Goal: Task Accomplishment & Management: Use online tool/utility

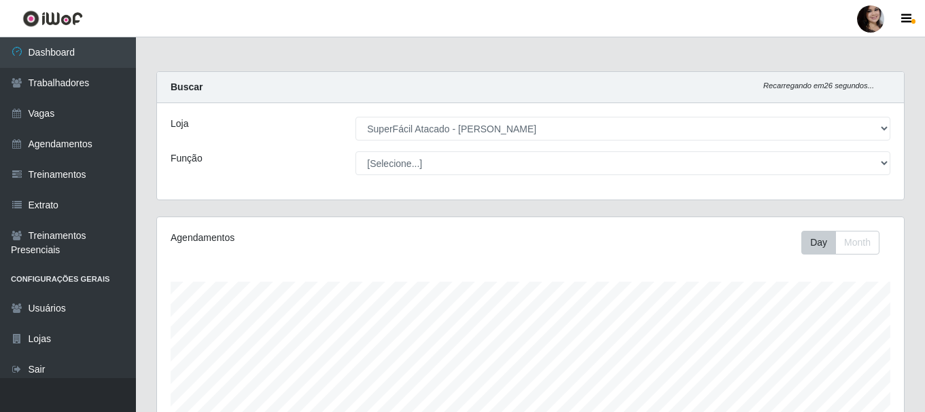
select select "399"
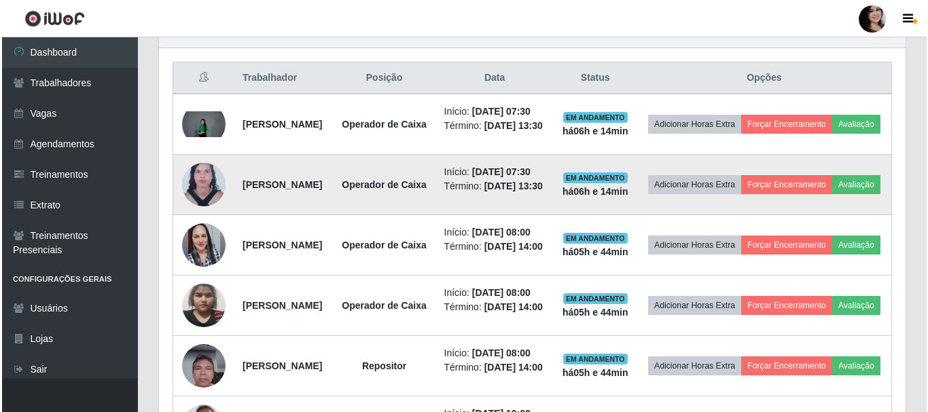
scroll to position [544, 0]
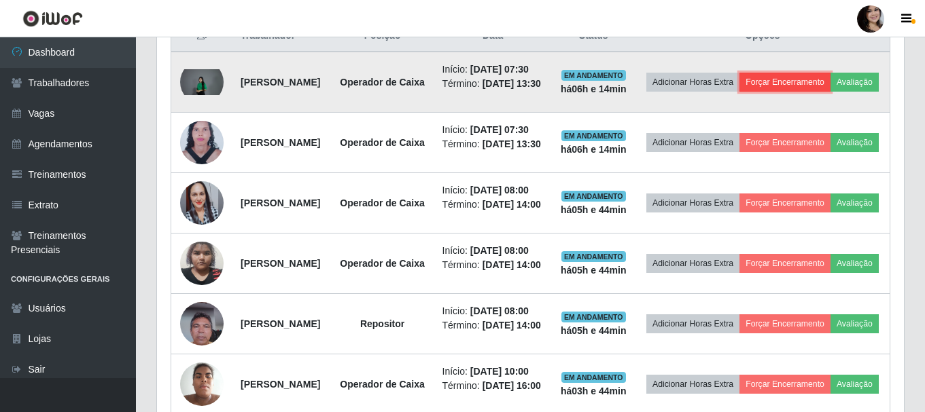
click at [809, 86] on button "Forçar Encerramento" at bounding box center [784, 82] width 91 height 19
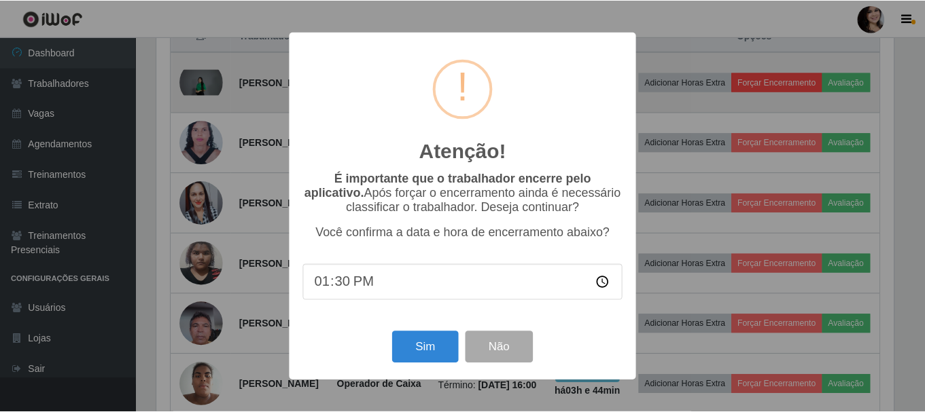
scroll to position [282, 740]
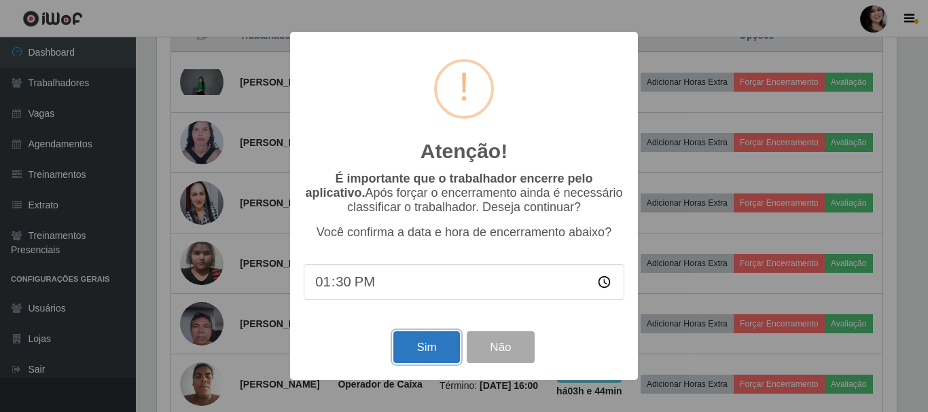
click at [443, 348] on button "Sim" at bounding box center [426, 348] width 66 height 32
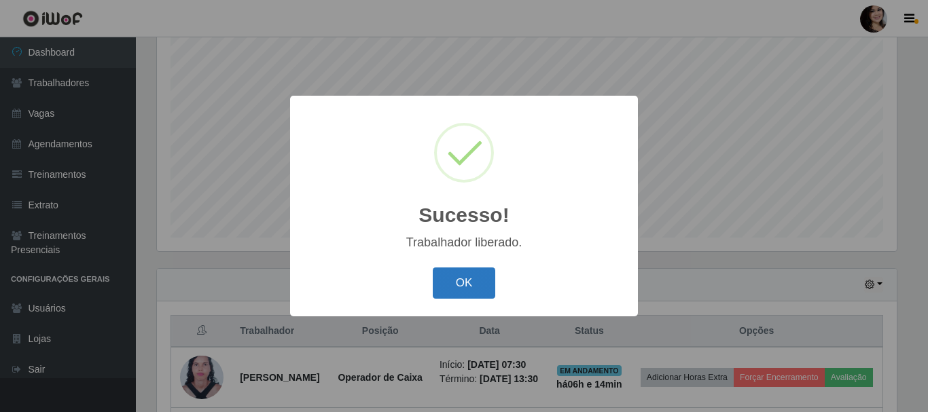
click at [455, 275] on button "OK" at bounding box center [464, 284] width 63 height 32
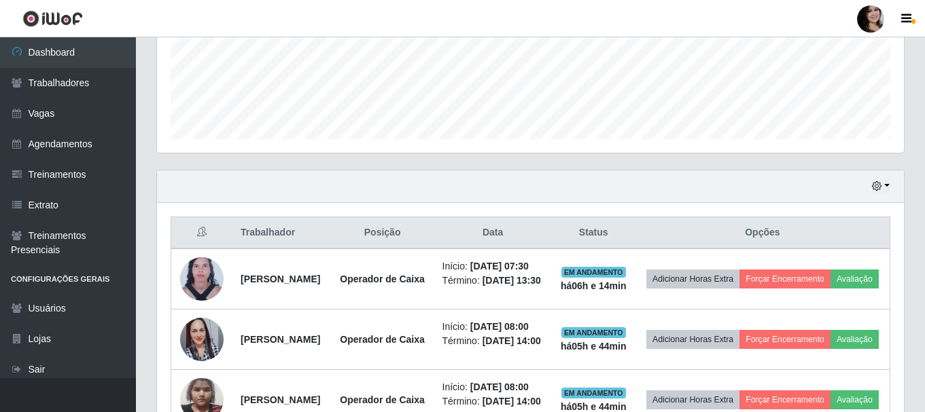
scroll to position [452, 0]
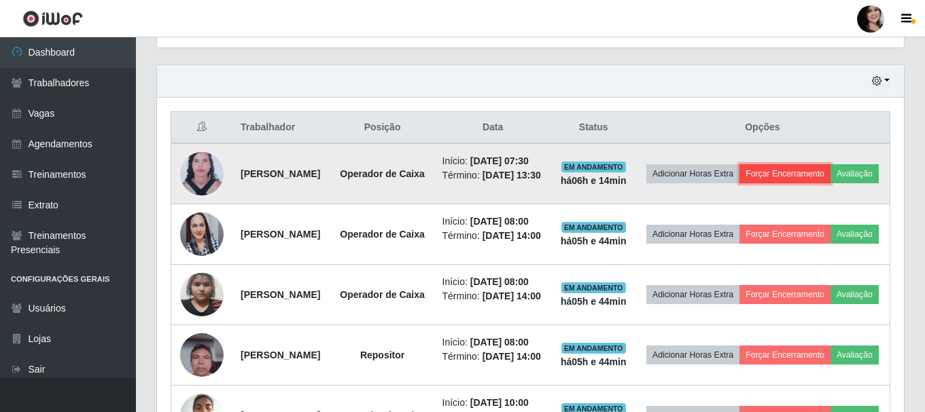
click at [813, 179] on button "Forçar Encerramento" at bounding box center [784, 173] width 91 height 19
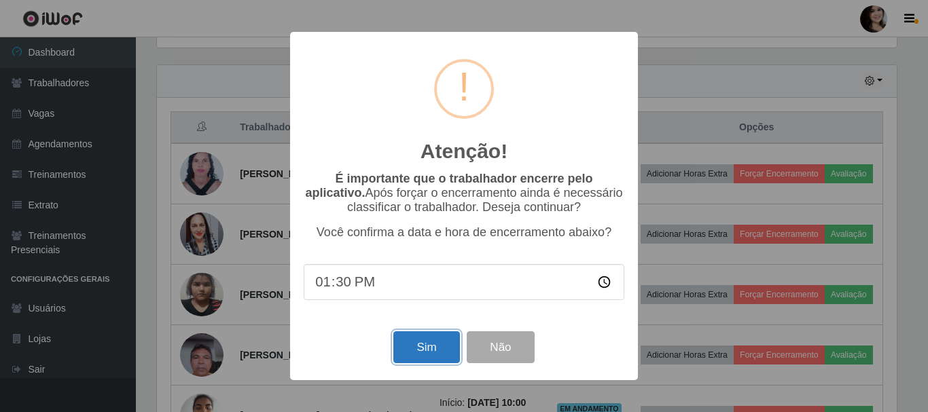
click at [427, 350] on button "Sim" at bounding box center [426, 348] width 66 height 32
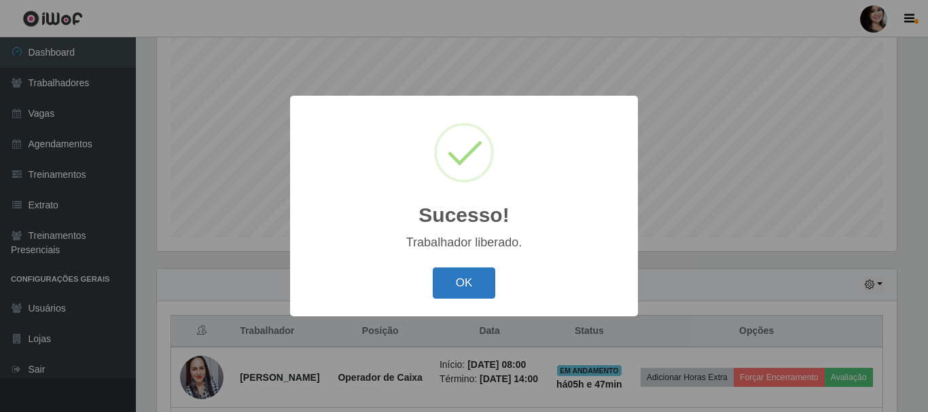
click at [464, 274] on button "OK" at bounding box center [464, 284] width 63 height 32
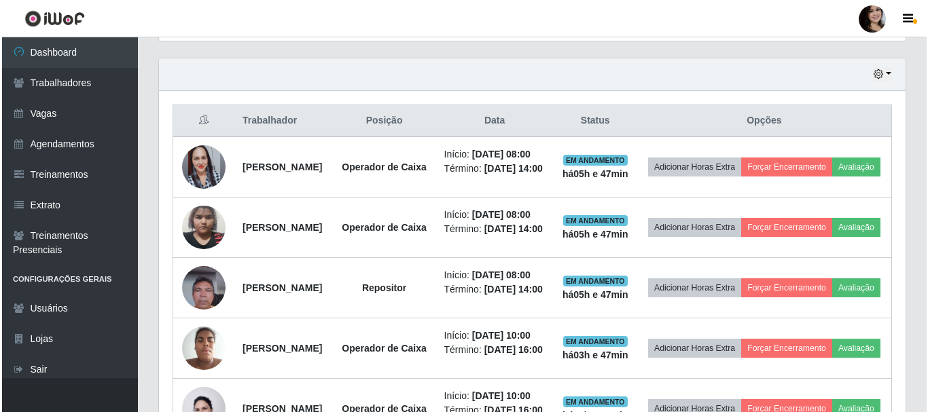
scroll to position [435, 0]
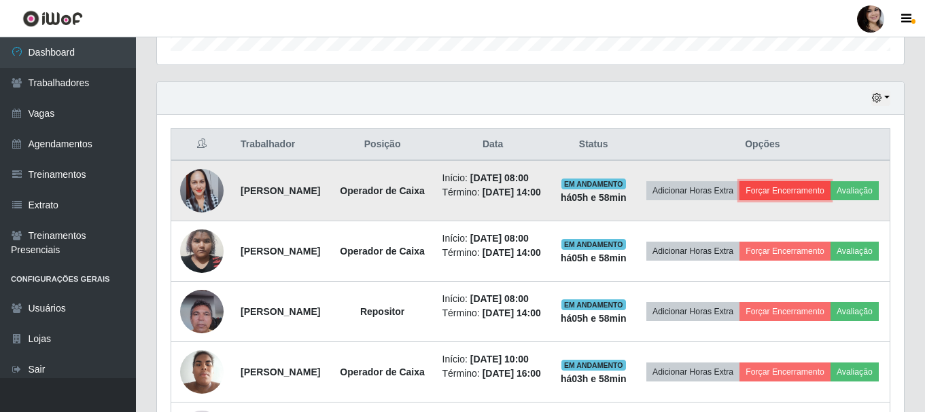
click at [800, 190] on button "Forçar Encerramento" at bounding box center [784, 190] width 91 height 19
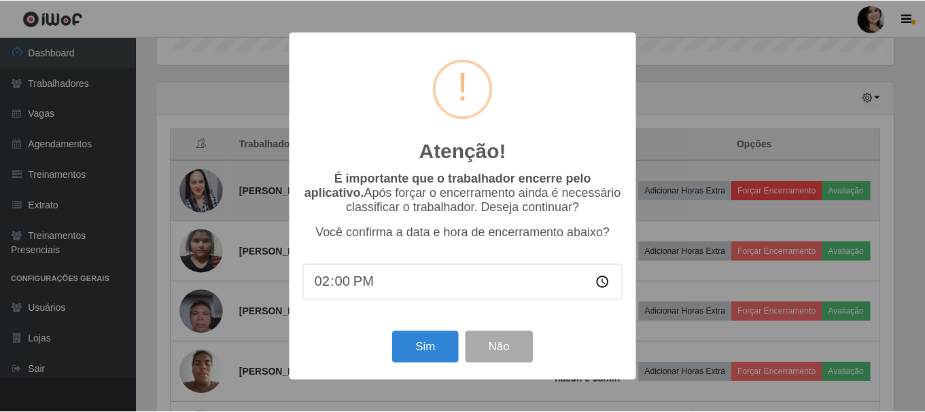
scroll to position [282, 740]
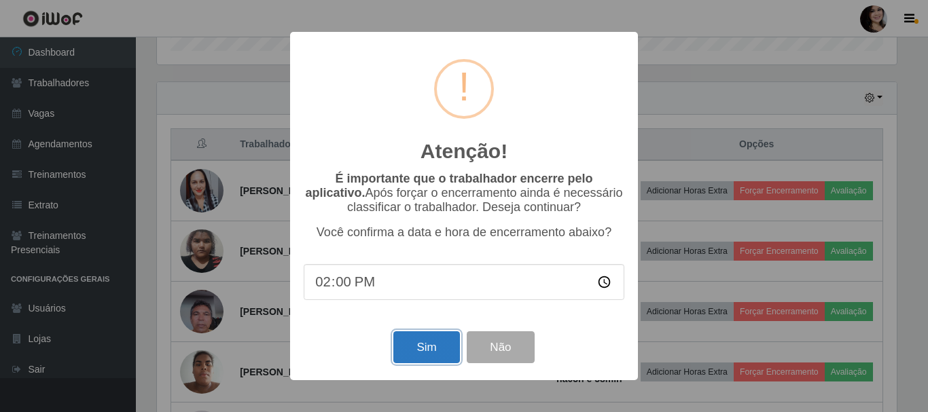
click at [418, 345] on button "Sim" at bounding box center [426, 348] width 66 height 32
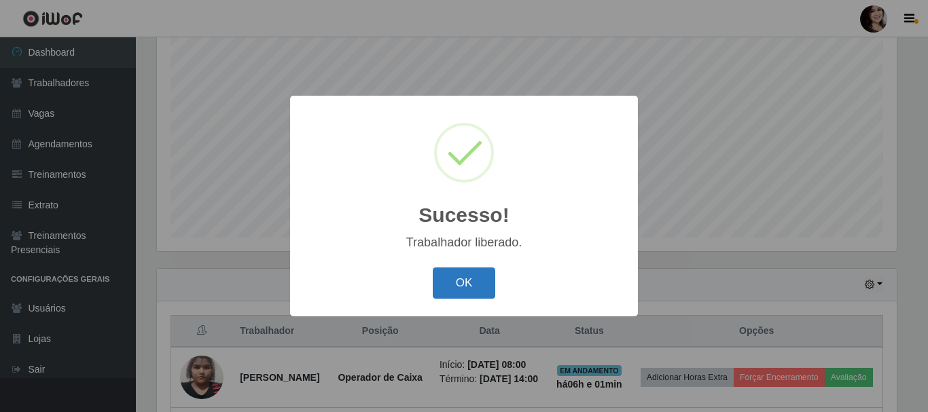
click at [460, 279] on button "OK" at bounding box center [464, 284] width 63 height 32
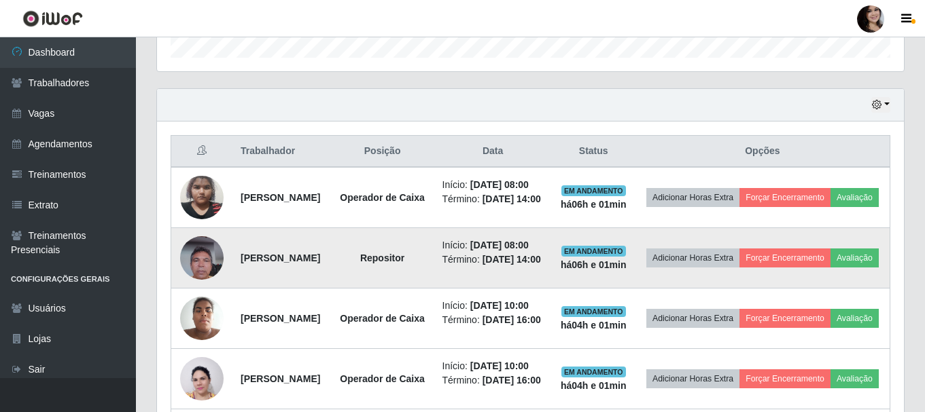
scroll to position [452, 0]
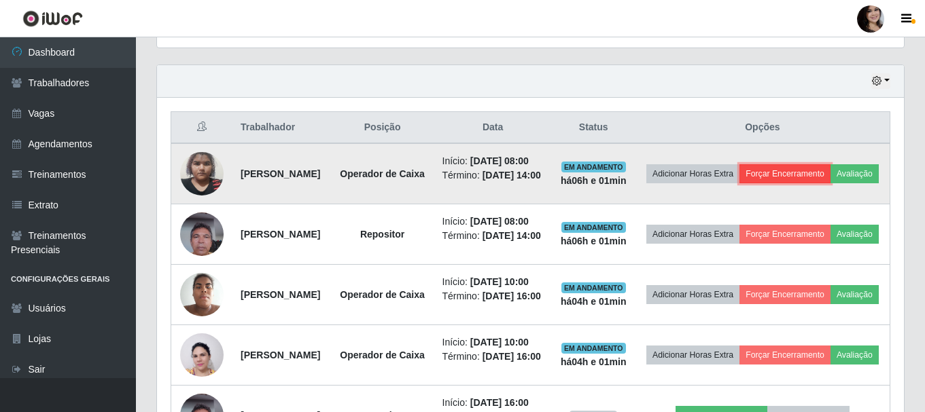
click at [804, 174] on button "Forçar Encerramento" at bounding box center [784, 173] width 91 height 19
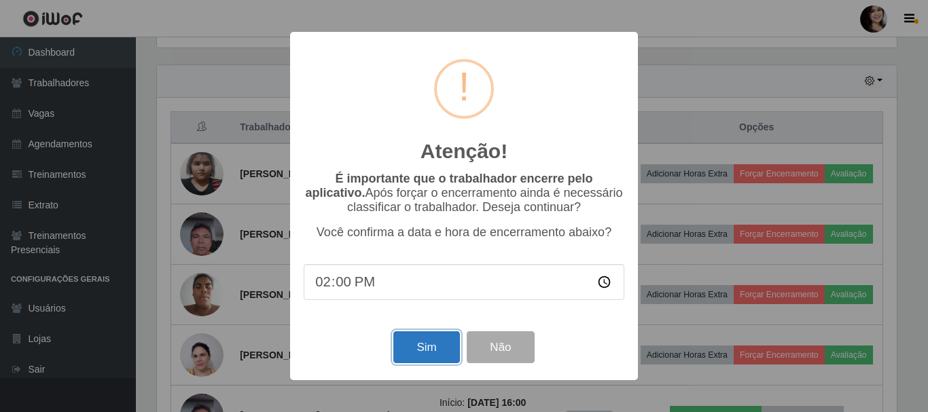
click at [427, 352] on button "Sim" at bounding box center [426, 348] width 66 height 32
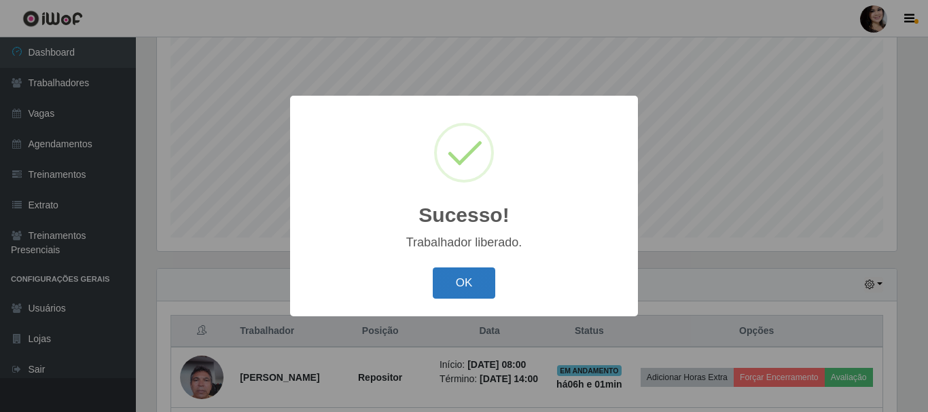
click at [452, 293] on button "OK" at bounding box center [464, 284] width 63 height 32
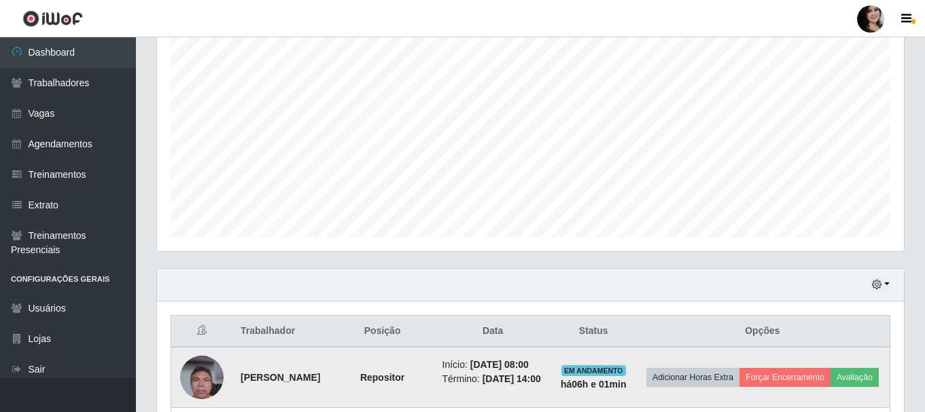
scroll to position [452, 0]
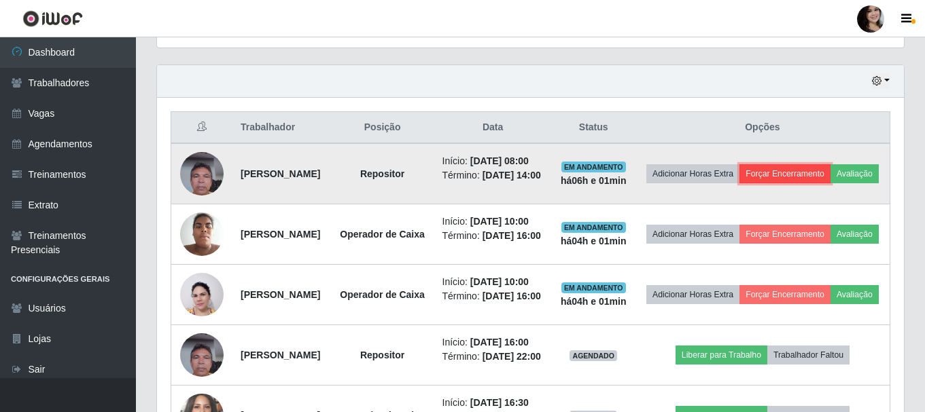
click at [797, 179] on button "Forçar Encerramento" at bounding box center [784, 173] width 91 height 19
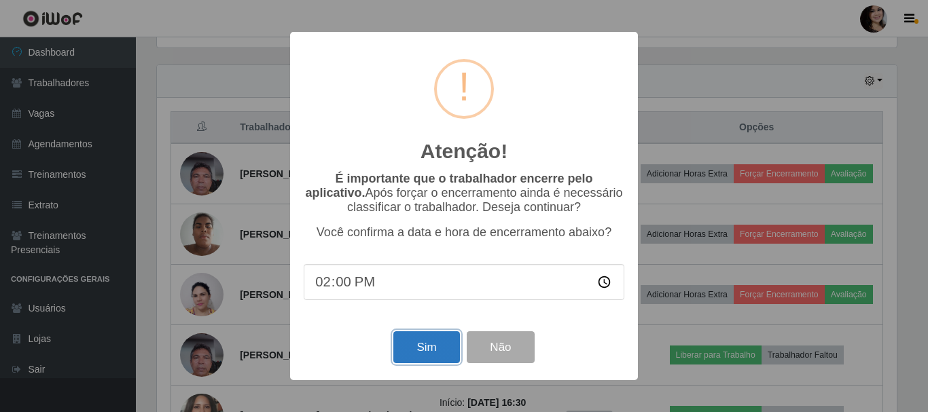
click at [436, 348] on button "Sim" at bounding box center [426, 348] width 66 height 32
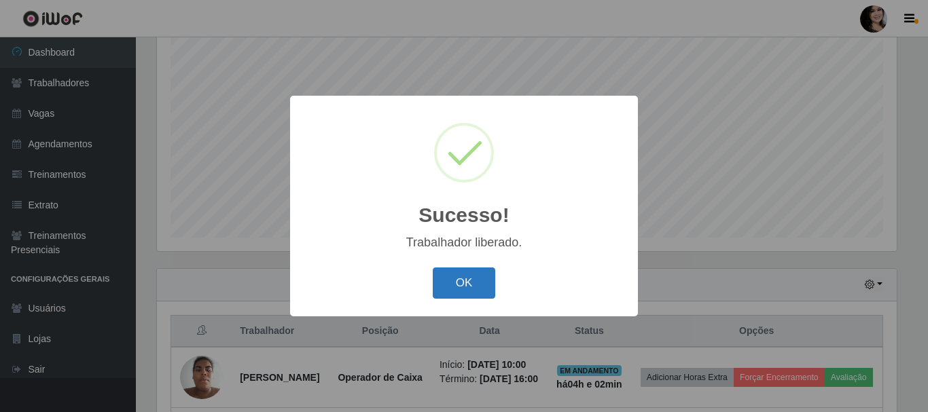
click at [463, 279] on button "OK" at bounding box center [464, 284] width 63 height 32
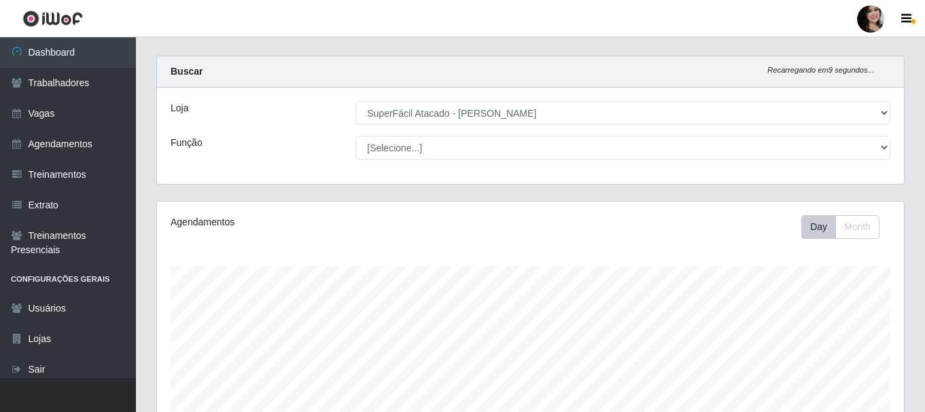
scroll to position [0, 0]
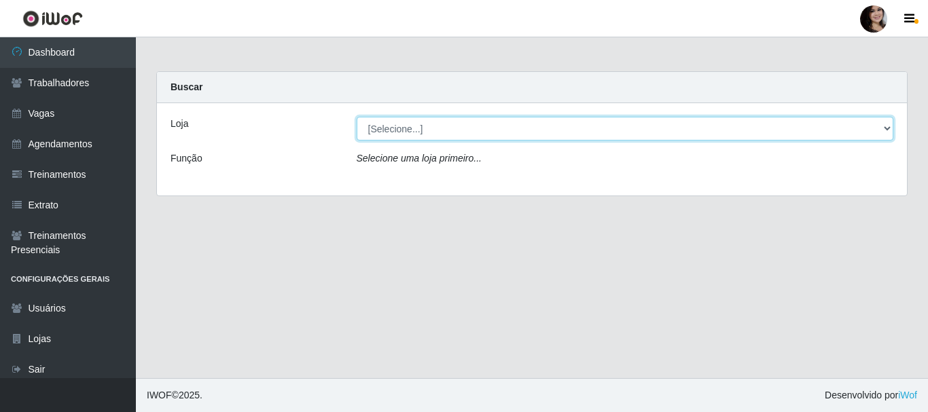
click at [404, 130] on select "[Selecione...] SuperFácil Atacado - [PERSON_NAME]" at bounding box center [626, 129] width 538 height 24
select select "399"
click at [357, 117] on select "[Selecione...] SuperFácil Atacado - [PERSON_NAME]" at bounding box center [626, 129] width 538 height 24
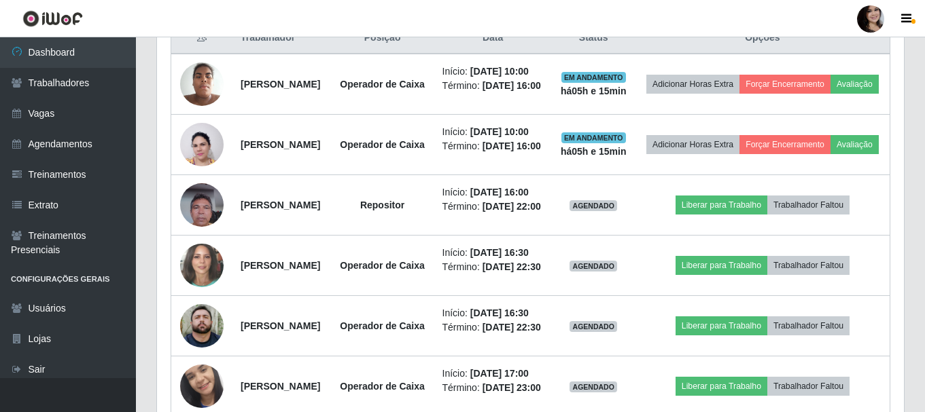
scroll to position [544, 0]
